Goal: Information Seeking & Learning: Learn about a topic

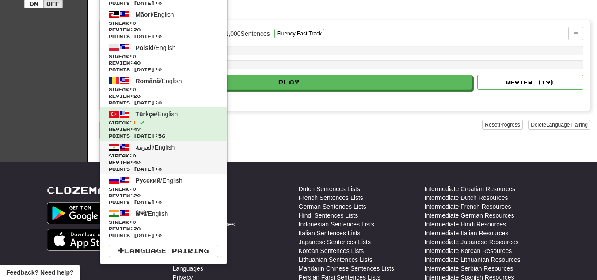
scroll to position [221, 0]
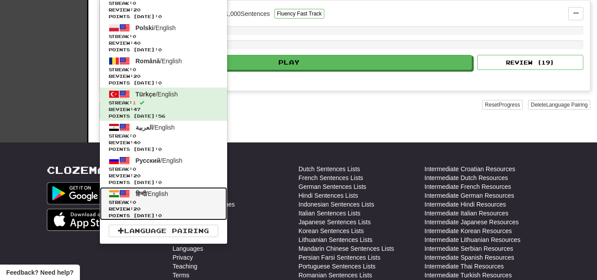
click at [156, 192] on span "हिन्दी / English" at bounding box center [152, 193] width 33 height 7
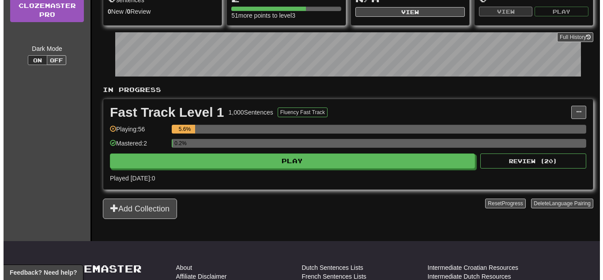
scroll to position [177, 0]
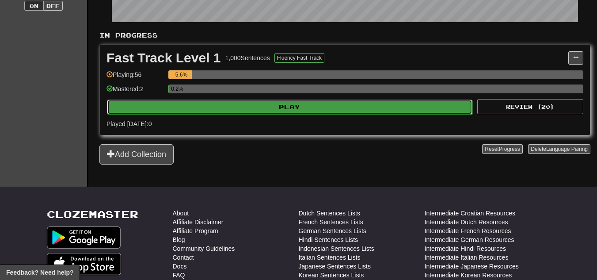
click at [217, 112] on button "Play" at bounding box center [289, 106] width 365 height 15
select select "**"
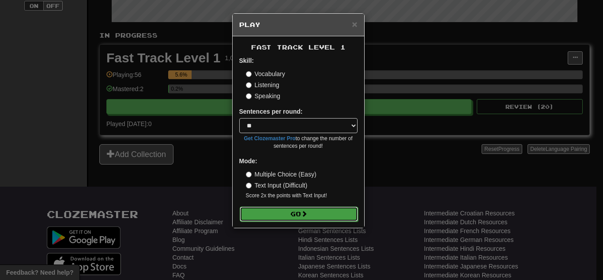
click at [281, 213] on button "Go" at bounding box center [299, 213] width 118 height 15
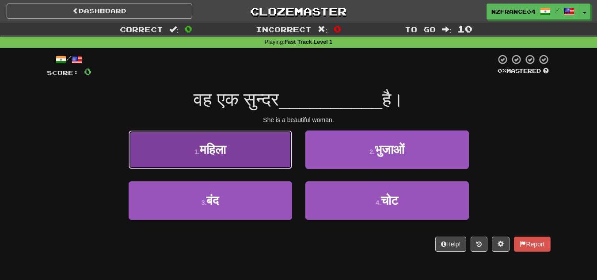
click at [247, 151] on button "1 . महिला" at bounding box center [210, 149] width 163 height 38
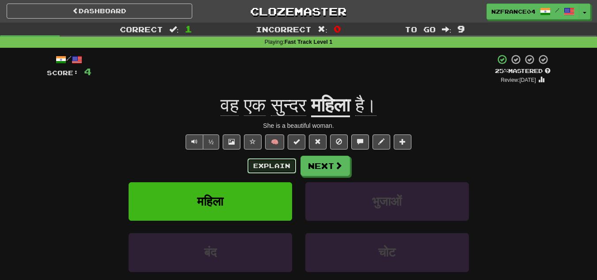
click at [262, 167] on button "Explain" at bounding box center [271, 165] width 49 height 15
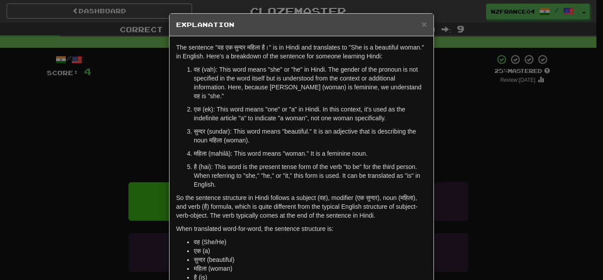
click at [512, 136] on div "× Explanation The sentence "वह एक सुन्दर महिला है।" is in Hindi and translates …" at bounding box center [301, 140] width 603 height 280
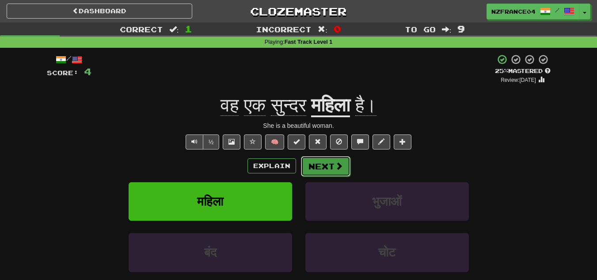
click at [333, 167] on button "Next" at bounding box center [325, 166] width 49 height 20
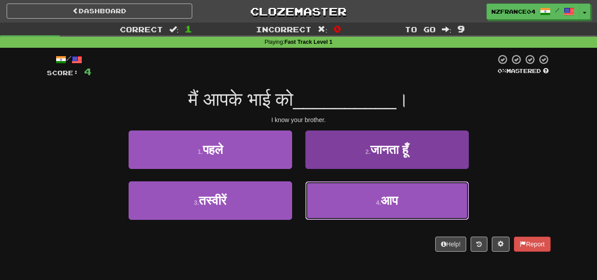
click at [367, 191] on button "4 . आप" at bounding box center [386, 200] width 163 height 38
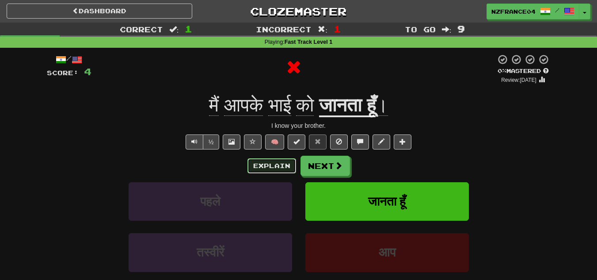
click at [274, 169] on button "Explain" at bounding box center [271, 165] width 49 height 15
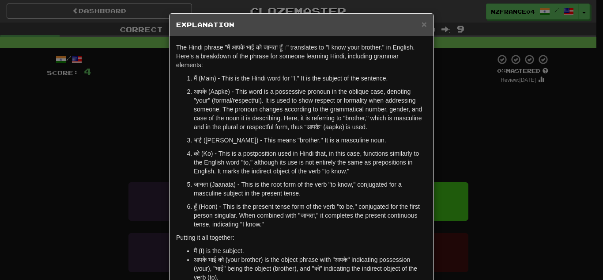
click at [534, 190] on div "× Explanation The Hindi phrase "मैं आपके भाई को जानता हूँ।" translates to "I kn…" at bounding box center [301, 140] width 603 height 280
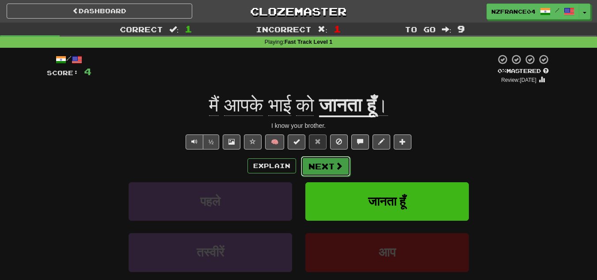
click at [311, 163] on button "Next" at bounding box center [325, 166] width 49 height 20
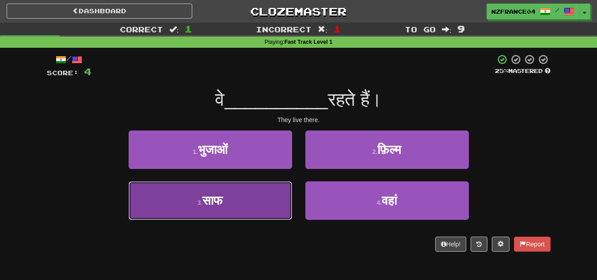
click at [217, 192] on button "3 . साफ" at bounding box center [210, 200] width 163 height 38
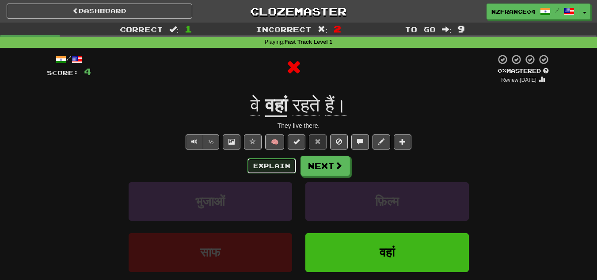
click at [274, 163] on button "Explain" at bounding box center [271, 165] width 49 height 15
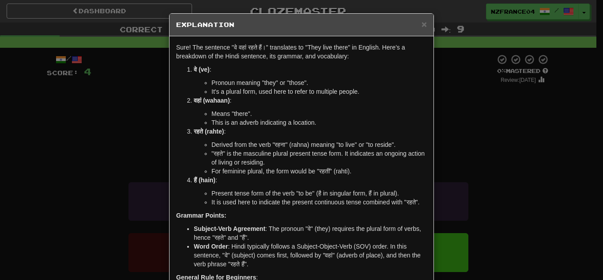
click at [531, 144] on div "× Explanation Sure! The sentence "वे वहां रहते हैं।" translates to "They live t…" at bounding box center [301, 140] width 603 height 280
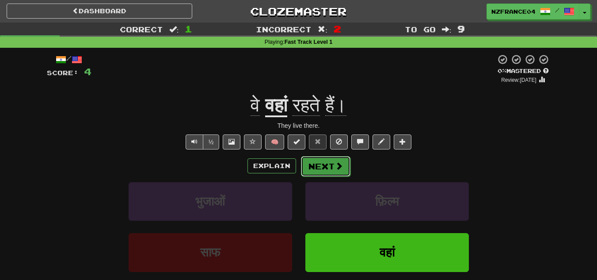
click at [326, 161] on button "Next" at bounding box center [325, 166] width 49 height 20
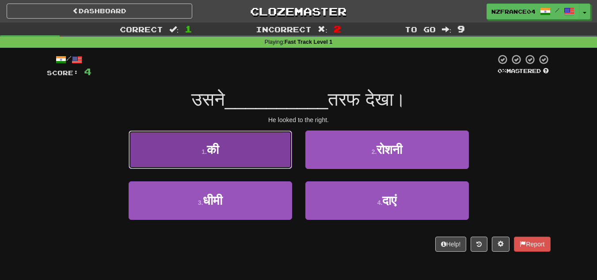
click at [257, 158] on button "1 . की" at bounding box center [210, 149] width 163 height 38
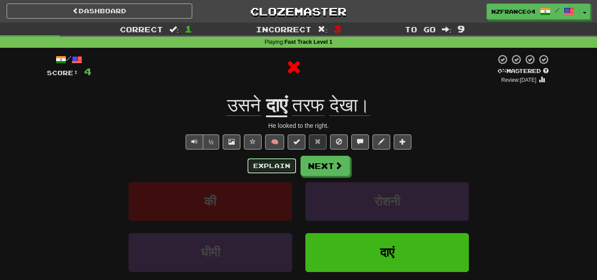
click at [270, 160] on button "Explain" at bounding box center [271, 165] width 49 height 15
